Goal: Navigation & Orientation: Understand site structure

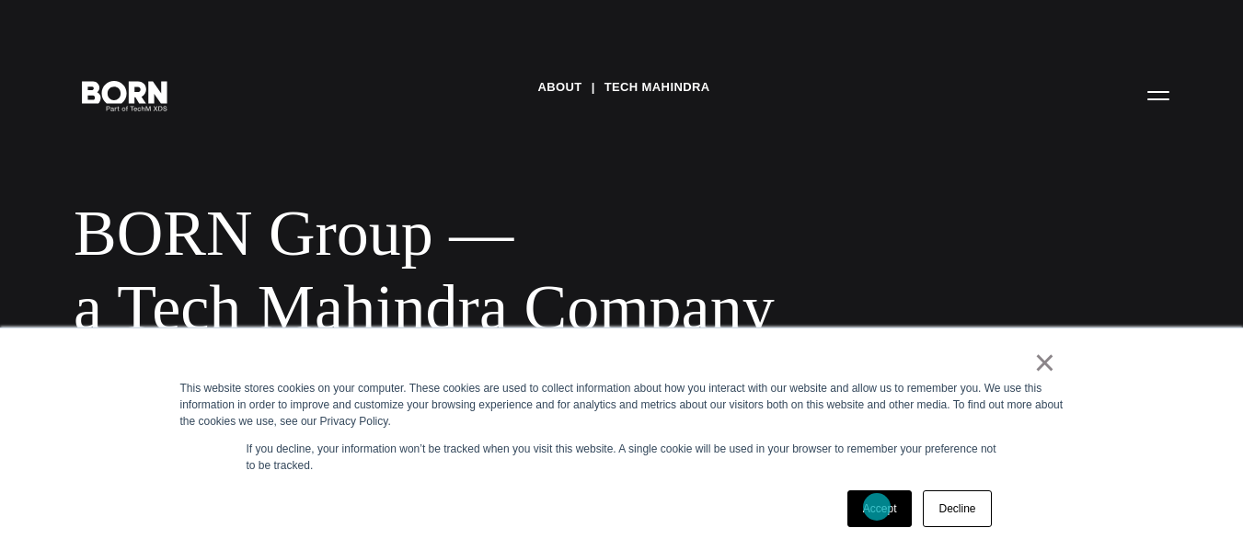
click at [877, 507] on link "Accept" at bounding box center [880, 509] width 65 height 37
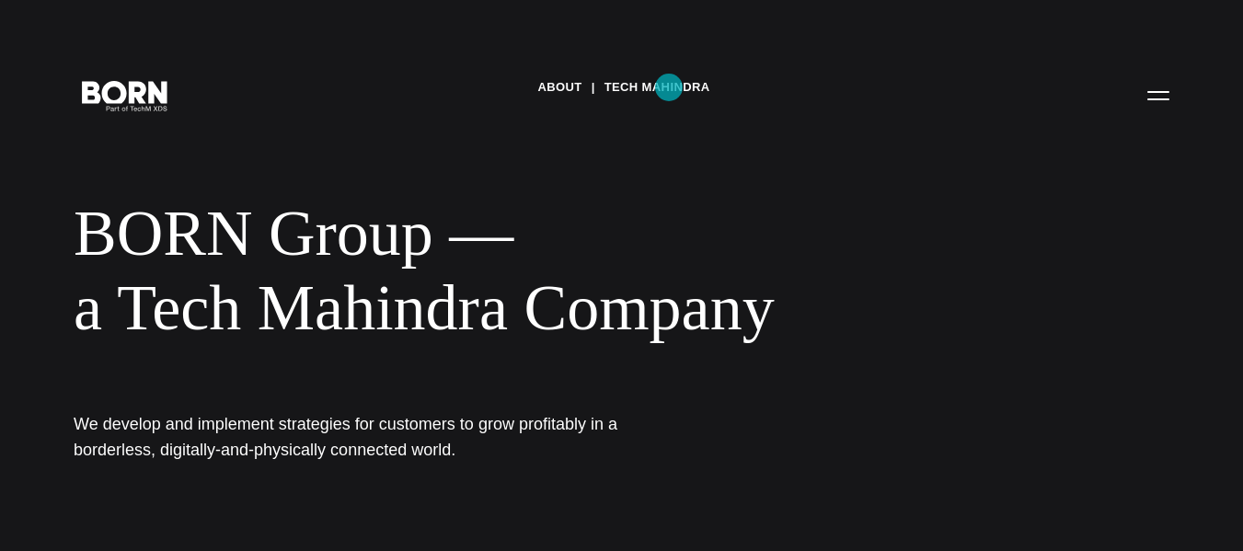
click at [669, 87] on link "Tech Mahindra" at bounding box center [658, 88] width 106 height 28
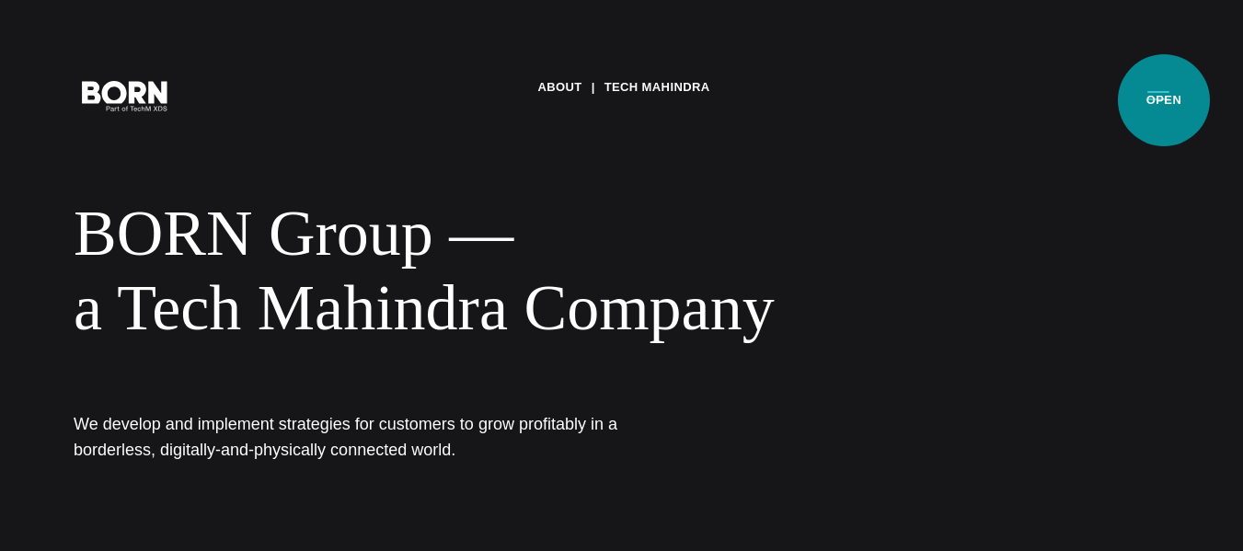
click at [1164, 100] on button "Primary Menu" at bounding box center [1159, 94] width 44 height 39
